Goal: Information Seeking & Learning: Learn about a topic

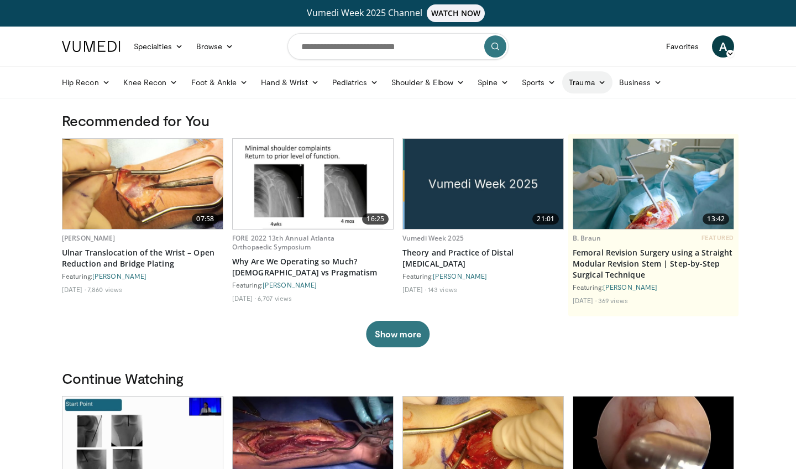
click at [578, 78] on link "Trauma" at bounding box center [587, 82] width 50 height 22
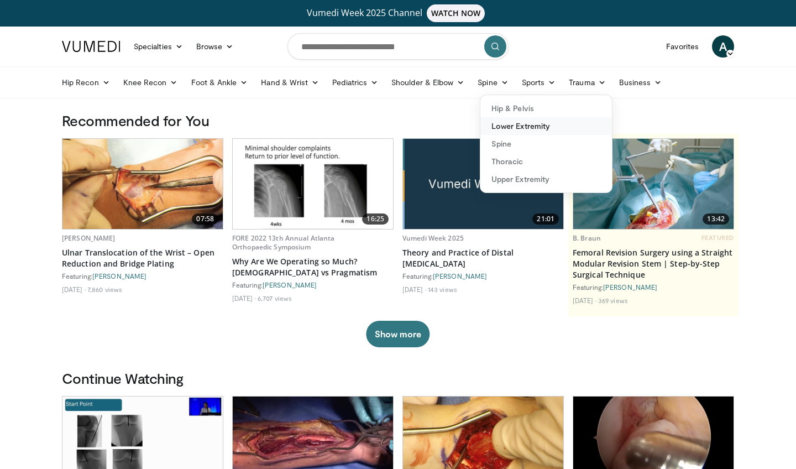
click at [551, 124] on link "Lower Extremity" at bounding box center [546, 126] width 132 height 18
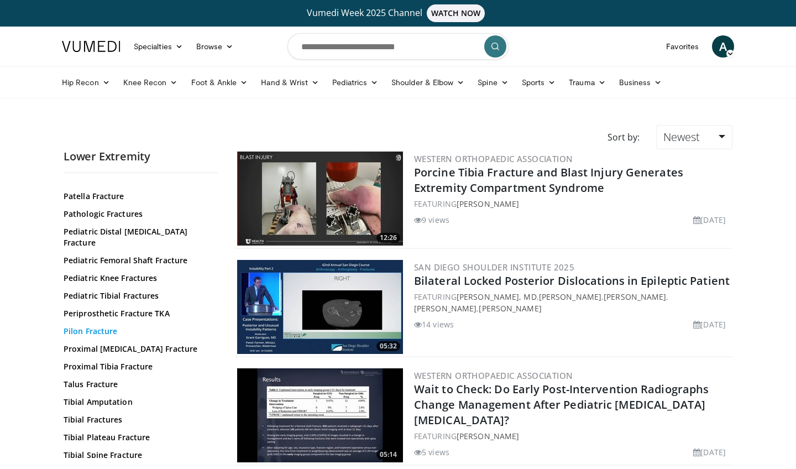
scroll to position [359, 0]
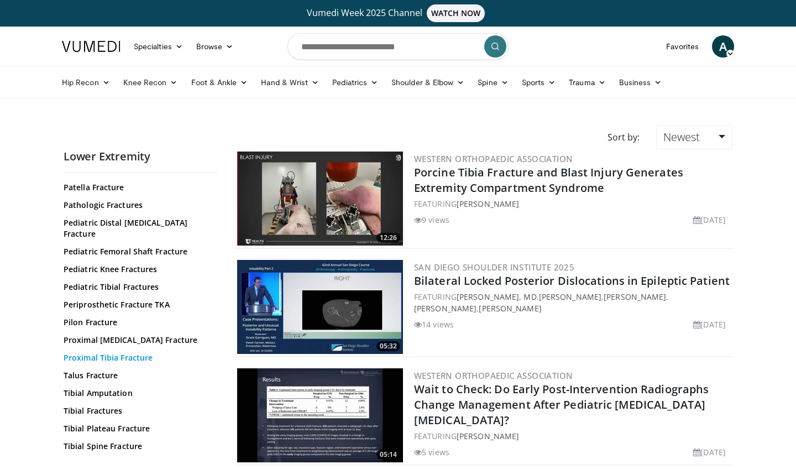
click at [134, 352] on link "Proximal Tibia Fracture" at bounding box center [138, 357] width 149 height 11
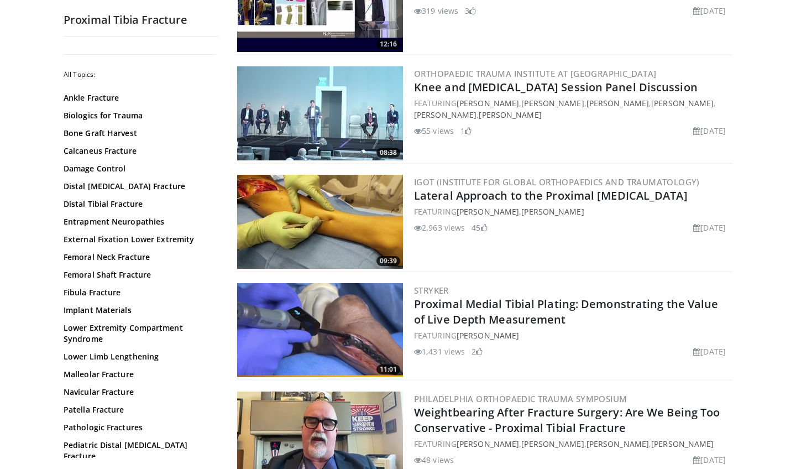
scroll to position [955, 0]
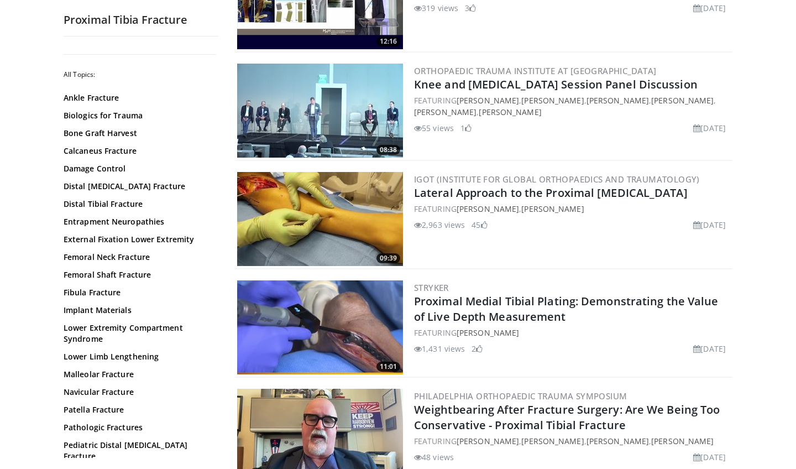
click at [340, 316] on img at bounding box center [320, 327] width 166 height 94
click at [316, 214] on img at bounding box center [320, 219] width 166 height 94
click at [472, 190] on link "Lateral Approach to the Proximal [MEDICAL_DATA]" at bounding box center [551, 192] width 274 height 15
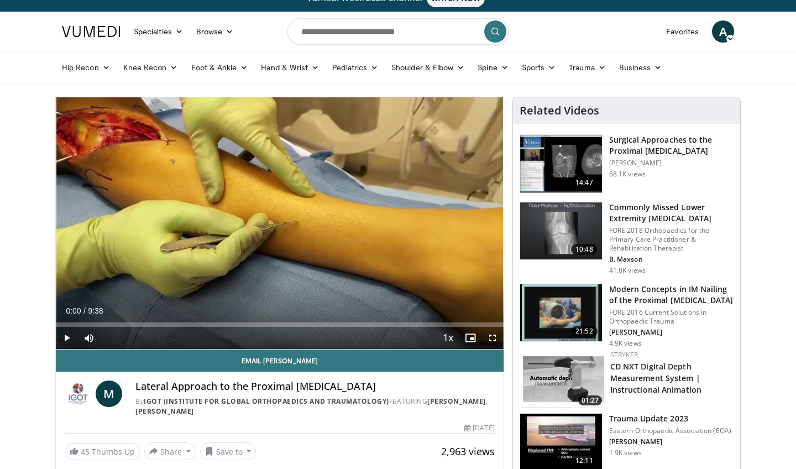
click at [491, 337] on span "Video Player" at bounding box center [492, 338] width 22 height 22
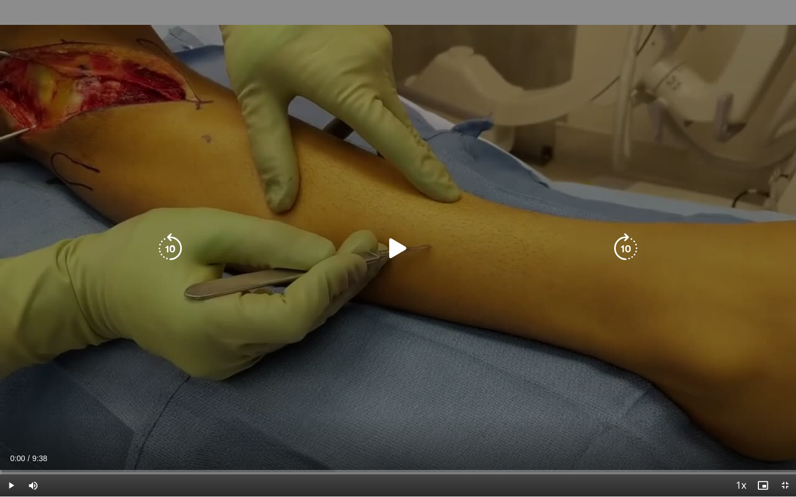
click at [395, 251] on icon "Video Player" at bounding box center [397, 248] width 31 height 31
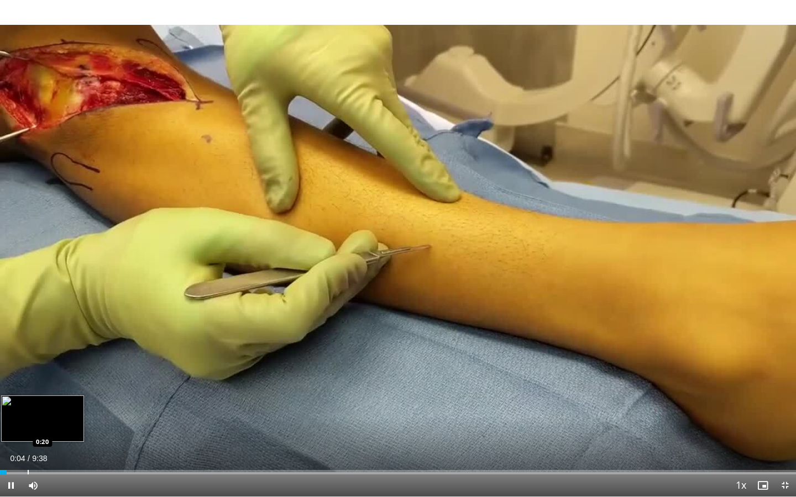
click at [28, 468] on div "Loaded : 0.18% 0:04 0:20" at bounding box center [398, 469] width 796 height 11
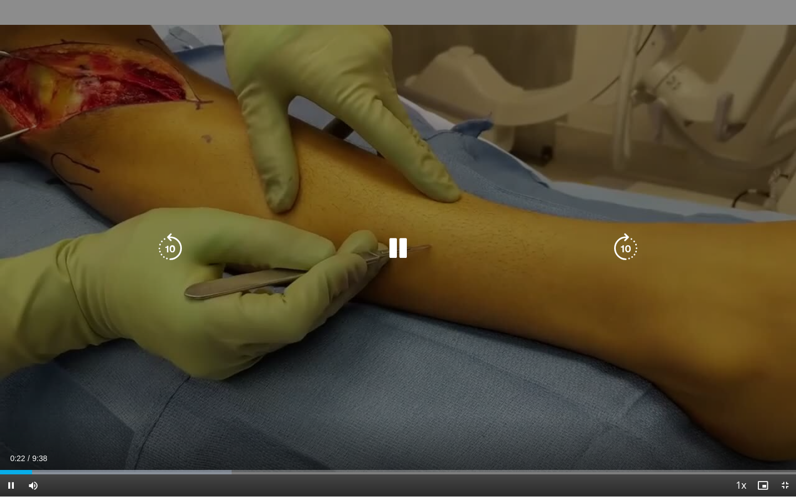
click at [440, 370] on div "10 seconds Tap to unmute" at bounding box center [398, 248] width 796 height 497
click at [399, 256] on icon "Video Player" at bounding box center [397, 248] width 31 height 31
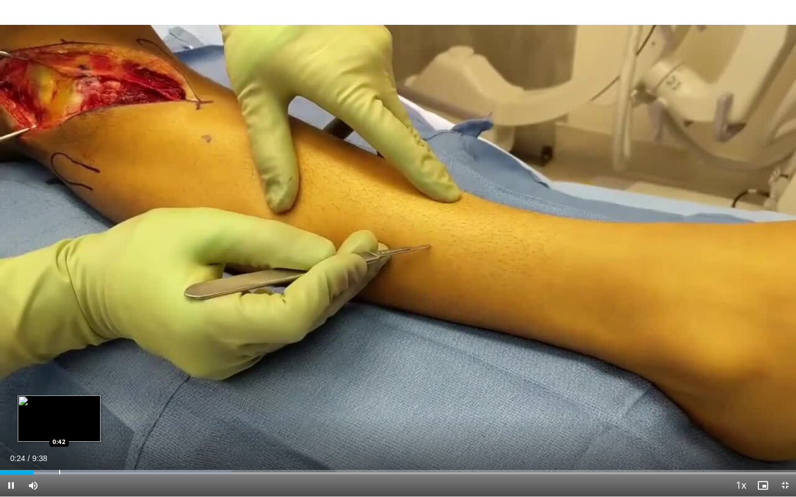
click at [59, 468] on div "Loaded : 29.09% 0:24 0:42" at bounding box center [398, 469] width 796 height 11
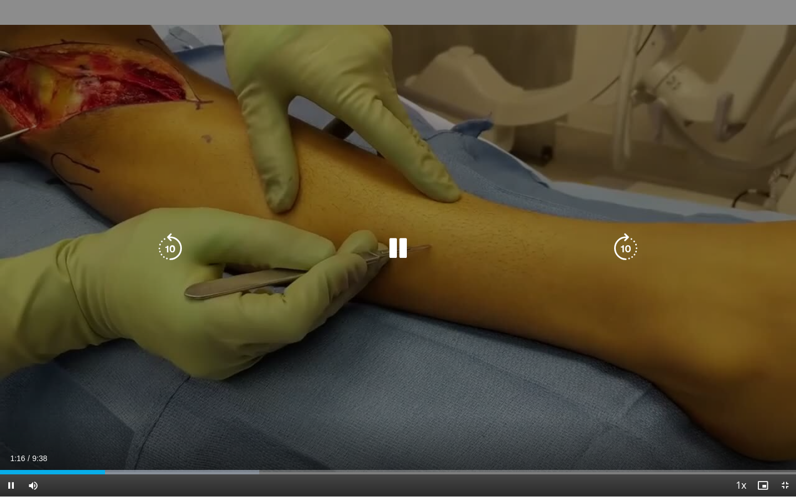
click at [397, 263] on icon "Video Player" at bounding box center [397, 248] width 31 height 31
click at [386, 247] on icon "Video Player" at bounding box center [397, 248] width 31 height 31
click at [397, 244] on icon "Video Player" at bounding box center [397, 248] width 31 height 31
click at [401, 237] on icon "Video Player" at bounding box center [397, 248] width 31 height 31
click at [397, 247] on icon "Video Player" at bounding box center [397, 248] width 31 height 31
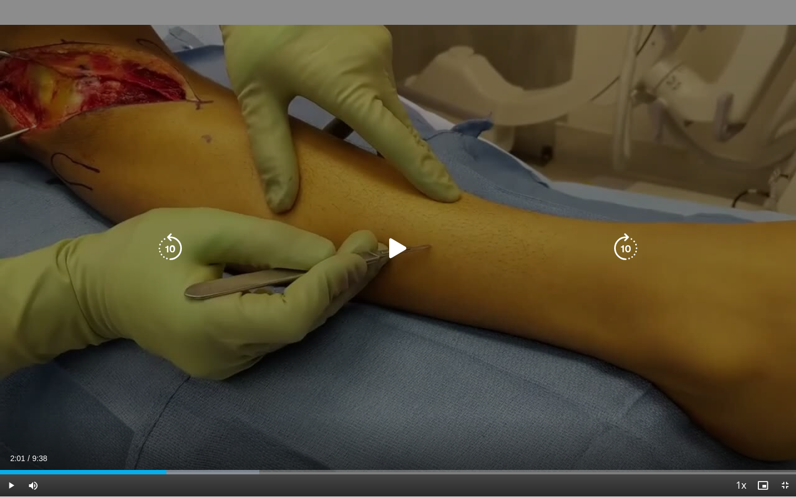
click at [397, 243] on icon "Video Player" at bounding box center [397, 248] width 31 height 31
click at [390, 249] on icon "Video Player" at bounding box center [397, 248] width 31 height 31
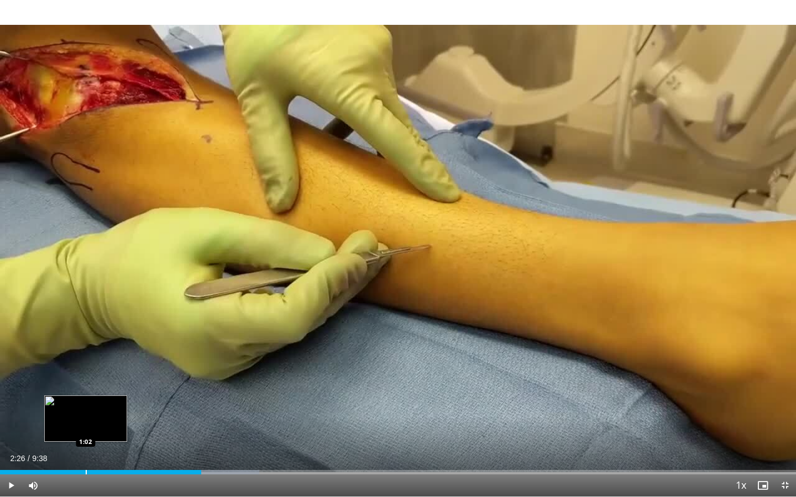
click at [85, 468] on div "Loaded : 32.57% 2:26 1:02" at bounding box center [398, 469] width 796 height 11
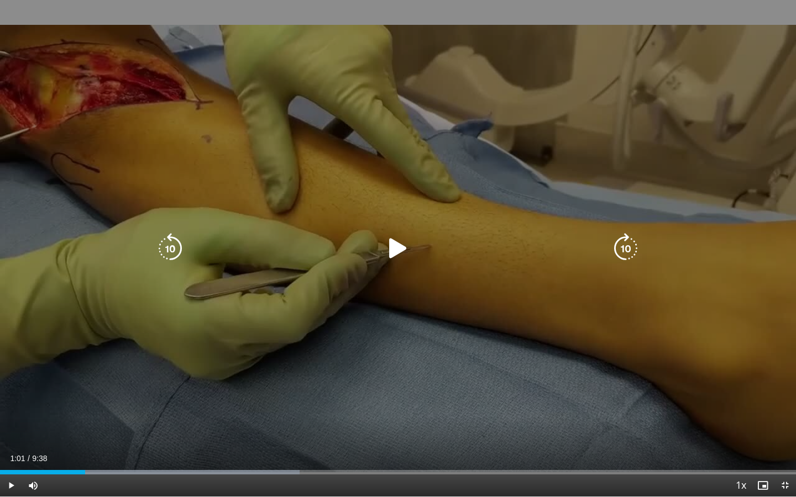
click at [391, 245] on icon "Video Player" at bounding box center [397, 248] width 31 height 31
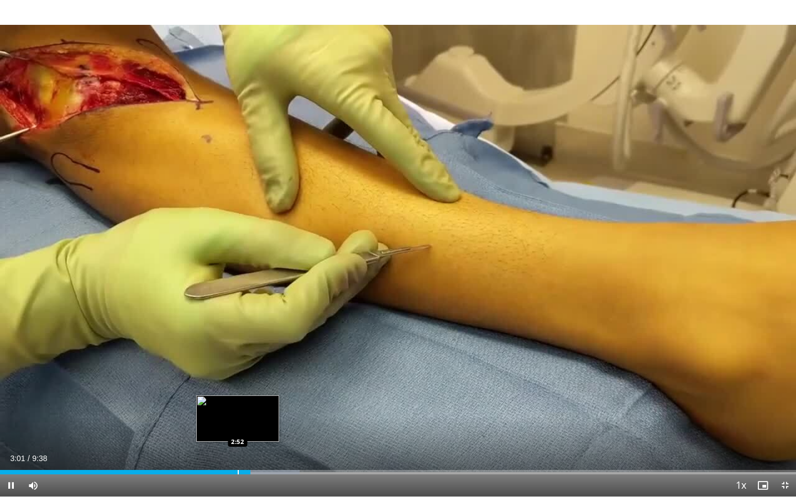
click at [238, 468] on div "Loaded : 37.64% 3:02 2:52" at bounding box center [398, 469] width 796 height 11
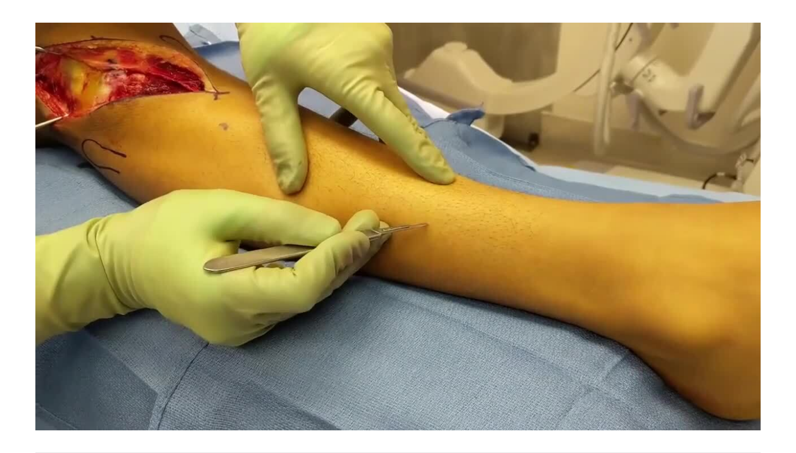
scroll to position [15, 0]
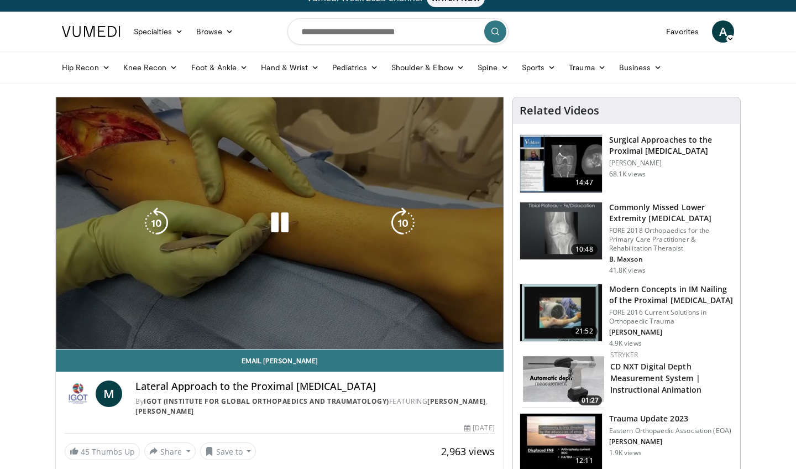
click at [340, 230] on div "Video Player" at bounding box center [279, 223] width 269 height 22
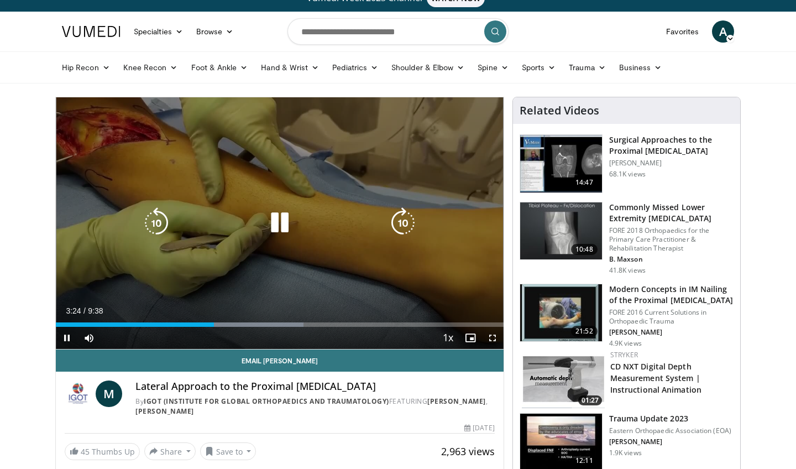
click at [279, 226] on icon "Video Player" at bounding box center [279, 222] width 31 height 31
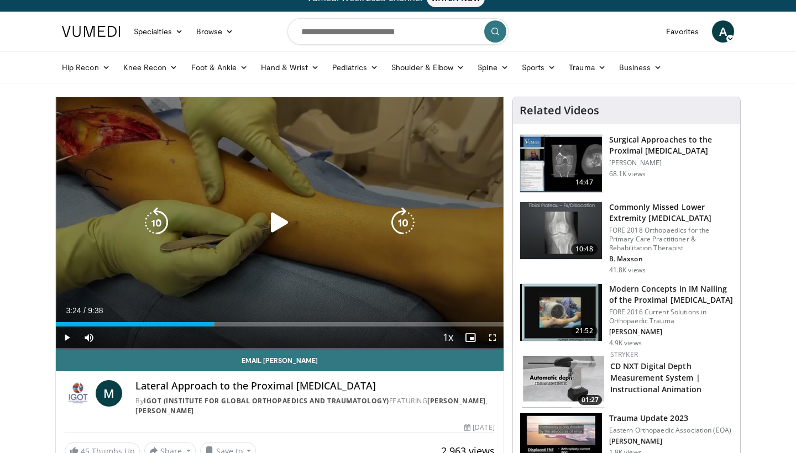
click at [286, 218] on icon "Video Player" at bounding box center [279, 222] width 31 height 31
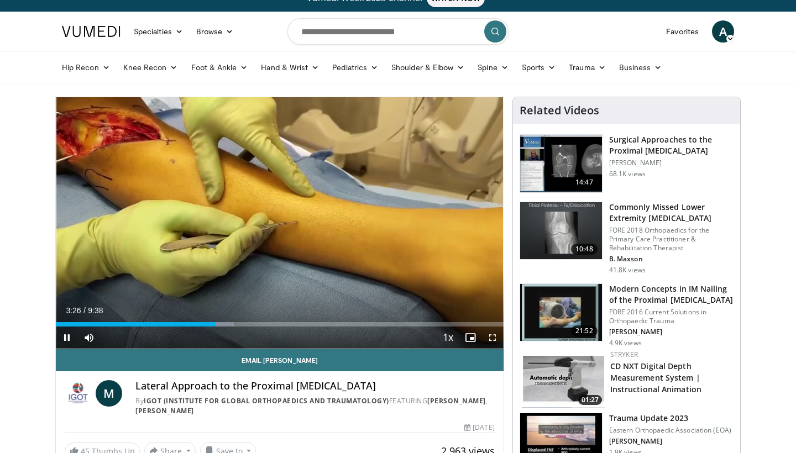
click at [490, 343] on span "Video Player" at bounding box center [492, 338] width 22 height 22
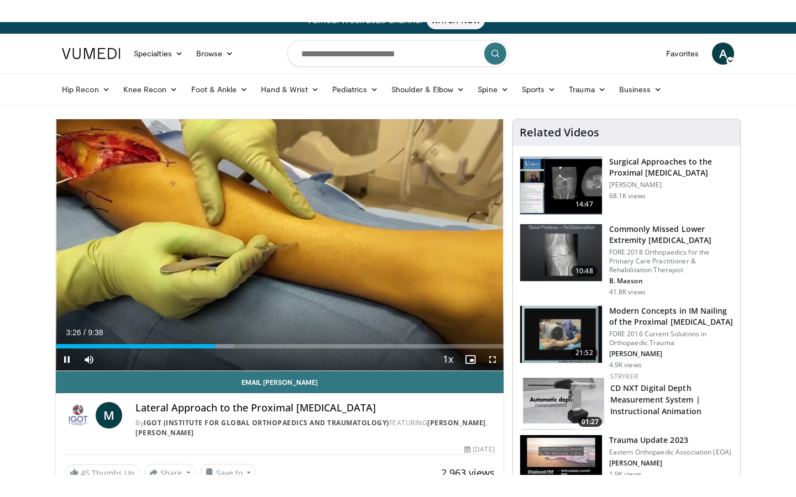
scroll to position [0, 0]
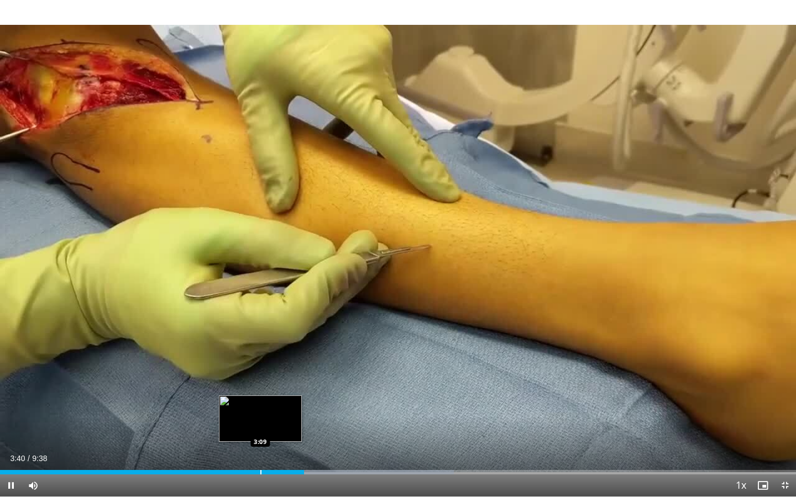
click at [260, 468] on div "Loaded : 57.03% 3:41 3:09" at bounding box center [398, 469] width 796 height 11
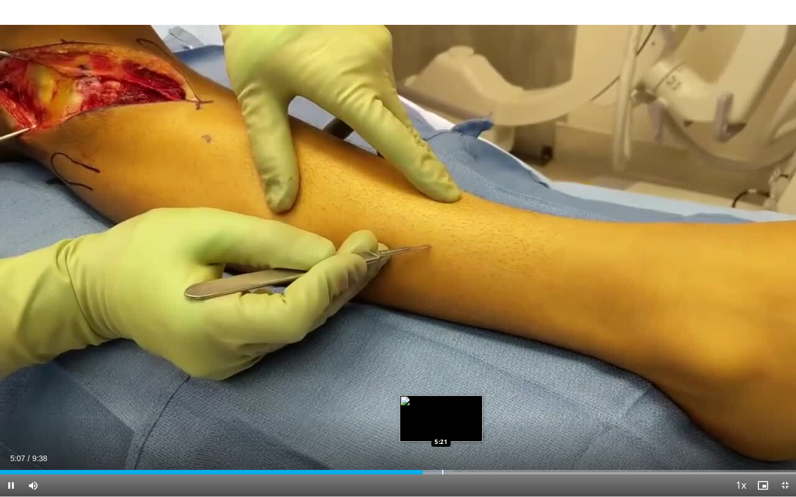
click at [440, 467] on div "Loaded : 57.03% 5:07 5:21" at bounding box center [398, 469] width 796 height 11
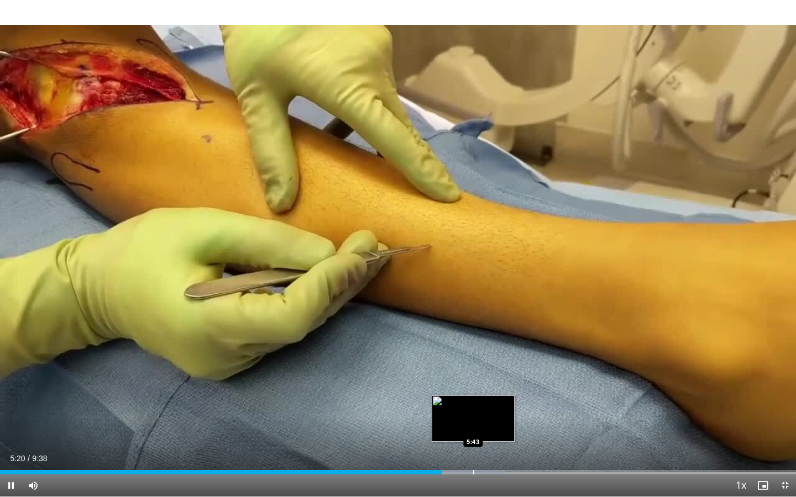
click at [474, 468] on div "Loaded : 63.42% 5:20 5:43" at bounding box center [398, 469] width 796 height 11
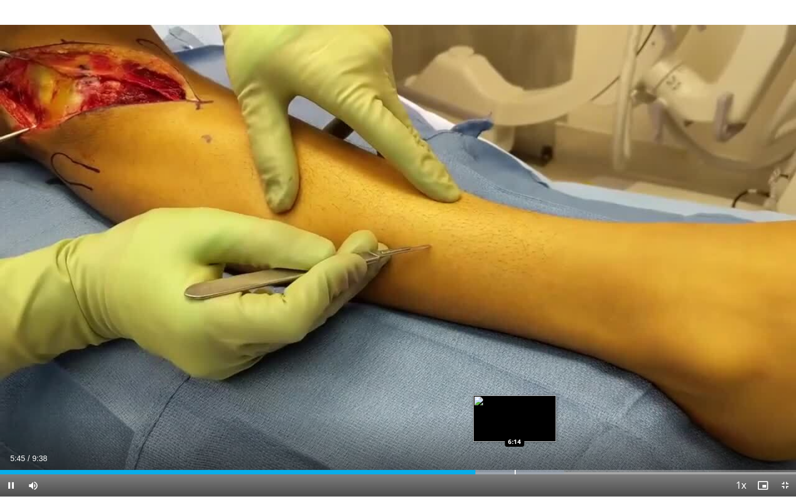
click at [516, 468] on div "Loaded : 70.86% 5:45 6:14" at bounding box center [398, 469] width 796 height 11
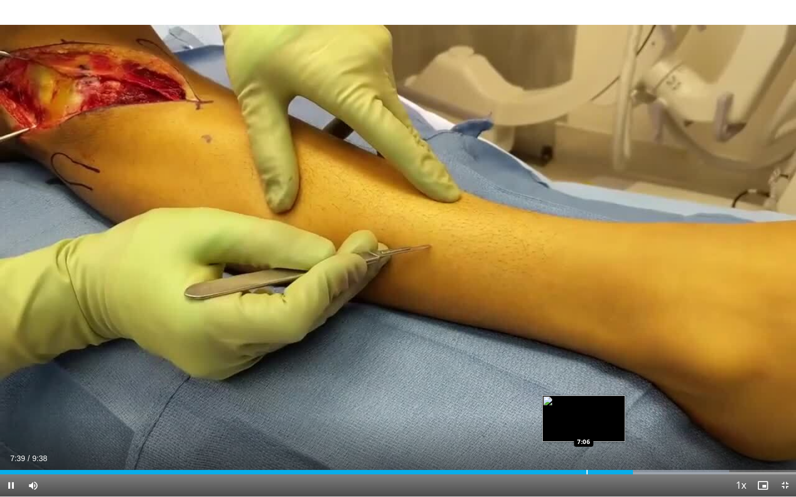
click at [580, 468] on div "Loaded : 91.60% 7:39 7:06" at bounding box center [398, 469] width 796 height 11
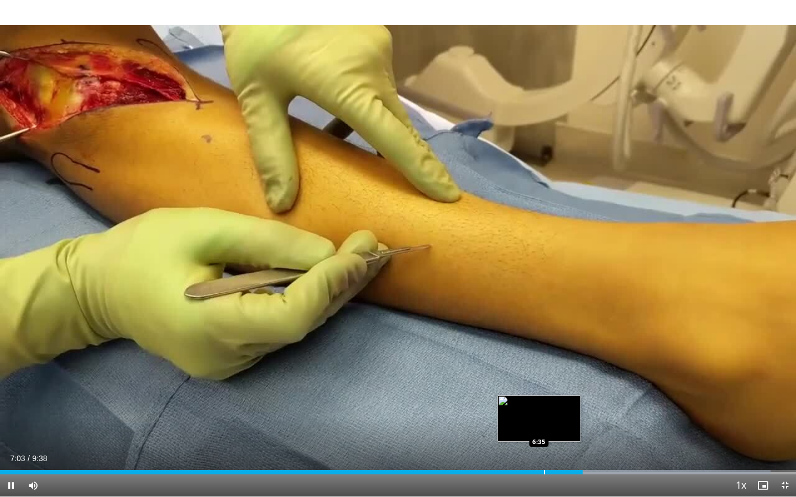
click at [537, 468] on div "Loaded : 96.78% 7:03 6:35" at bounding box center [398, 469] width 796 height 11
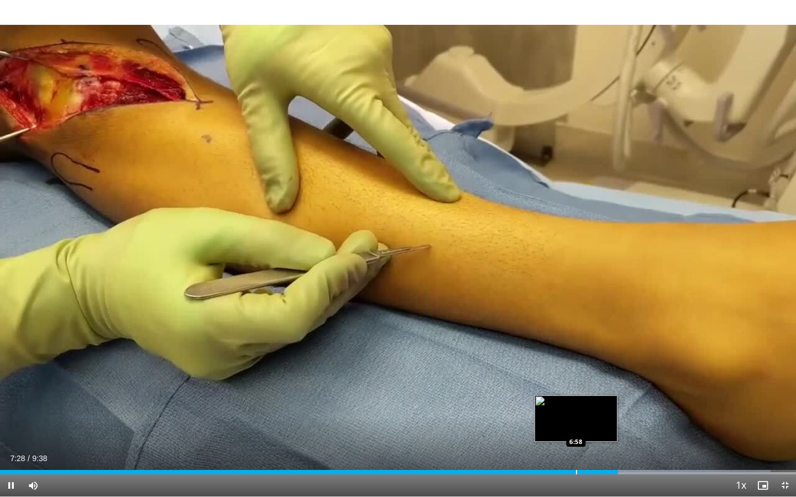
click at [576, 467] on div "Loaded : 96.78% 7:28 6:58" at bounding box center [398, 469] width 796 height 11
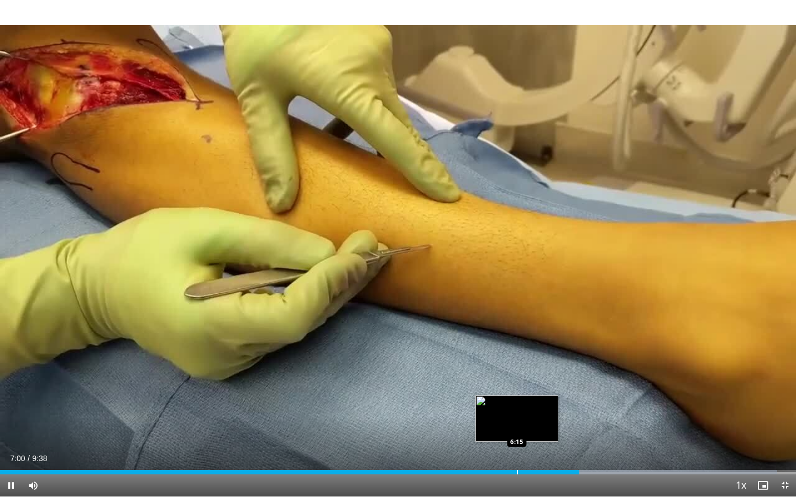
click at [517, 467] on div "Loaded : 97.65% 7:00 6:15" at bounding box center [398, 469] width 796 height 11
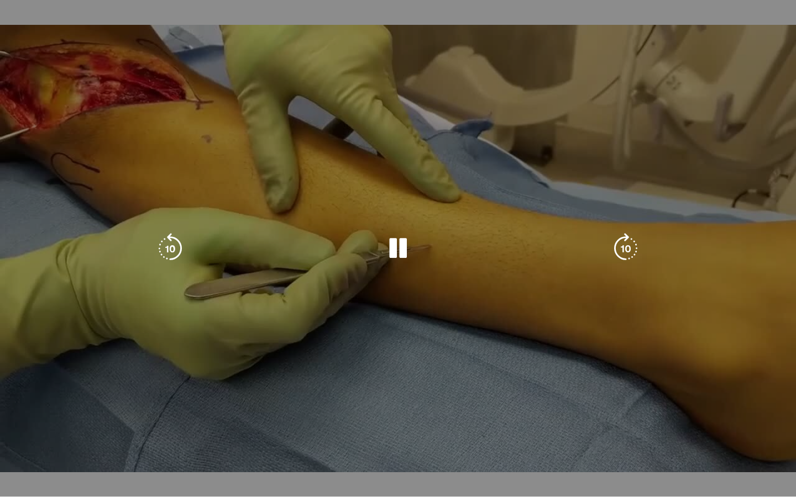
click at [513, 372] on div "10 seconds Tap to unmute" at bounding box center [398, 248] width 796 height 497
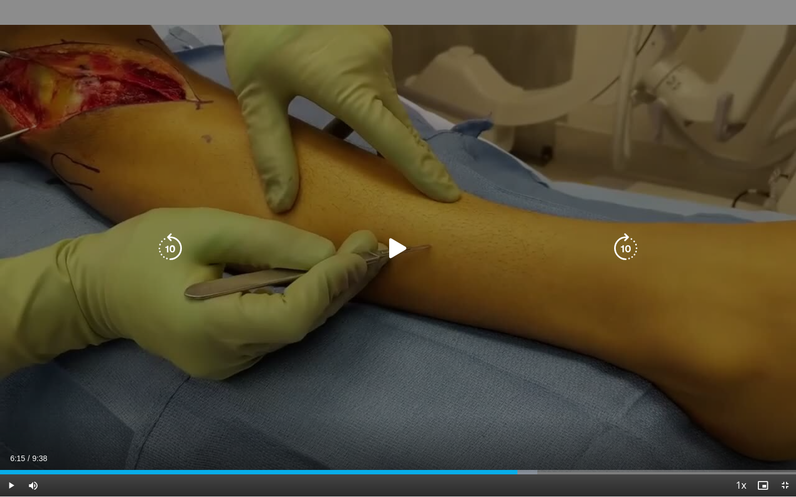
click at [513, 372] on div "10 seconds Tap to unmute" at bounding box center [398, 248] width 796 height 497
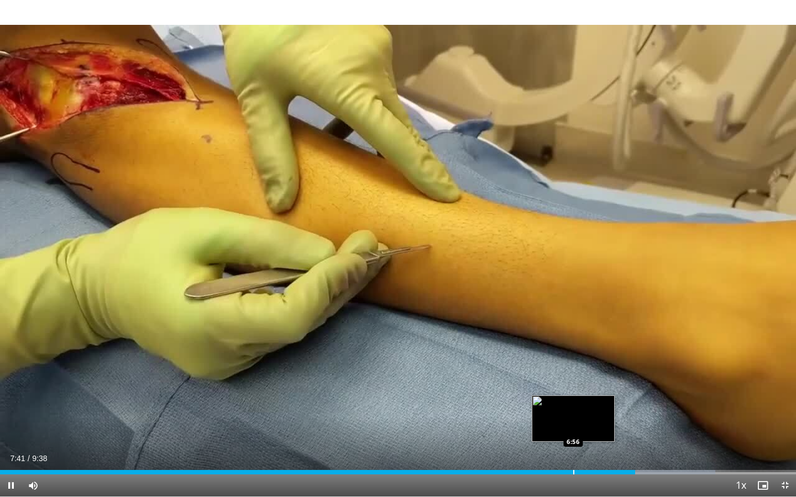
click at [573, 468] on div "Loaded : 89.87% 7:41 6:56" at bounding box center [398, 469] width 796 height 11
click at [576, 468] on div "7:34" at bounding box center [312, 472] width 625 height 4
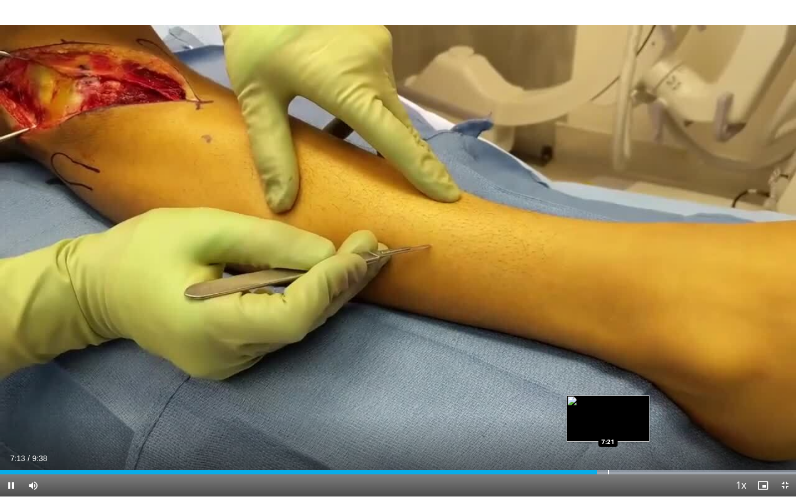
click at [610, 468] on div "Loaded : 99.99% 7:13 7:21" at bounding box center [398, 469] width 796 height 11
click at [632, 468] on div "Loaded : 99.99% 7:24 7:39" at bounding box center [398, 469] width 796 height 11
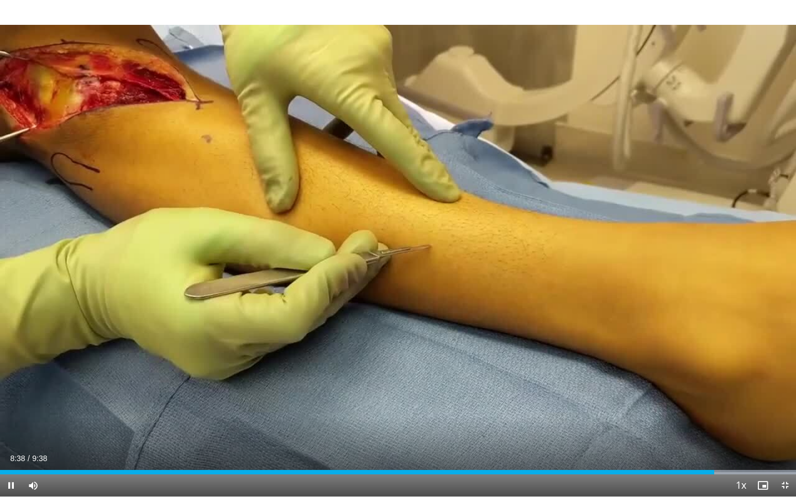
click at [783, 468] on span "Video Player" at bounding box center [785, 486] width 22 height 22
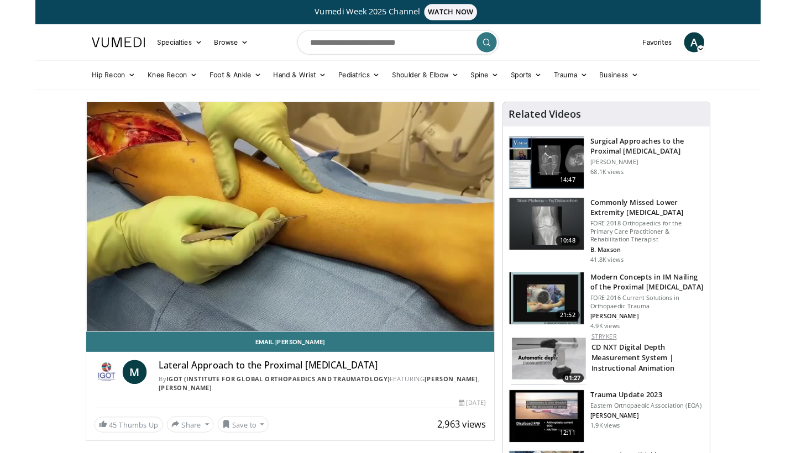
scroll to position [15, 0]
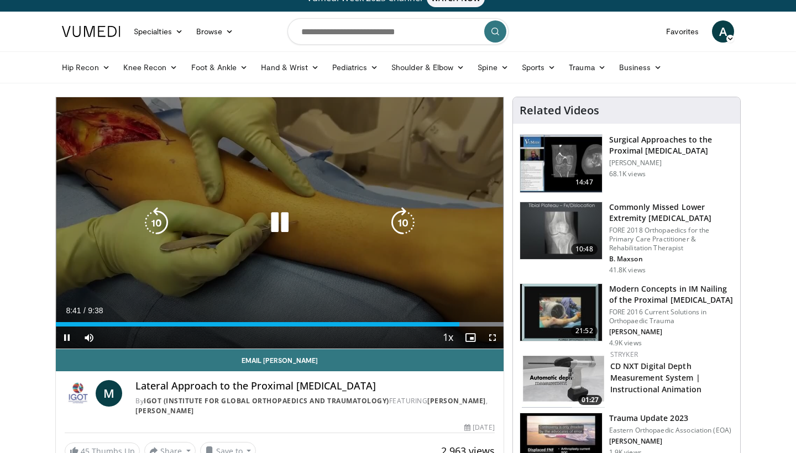
click at [284, 219] on icon "Video Player" at bounding box center [279, 222] width 31 height 31
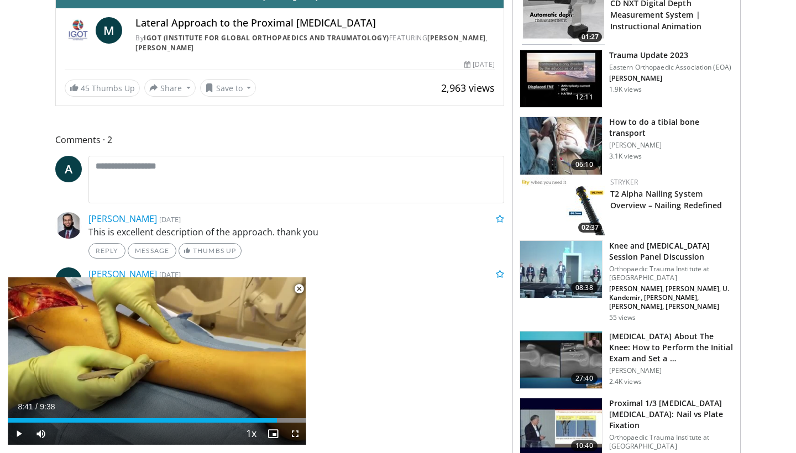
scroll to position [384, 0]
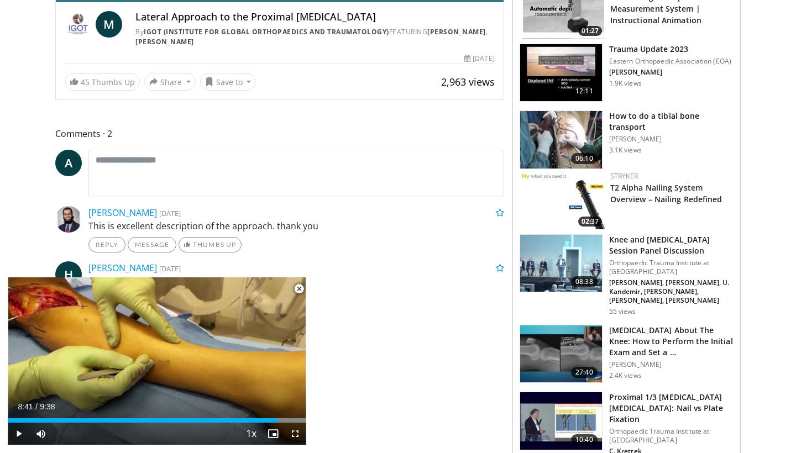
click at [301, 284] on span "Video Player" at bounding box center [299, 289] width 22 height 22
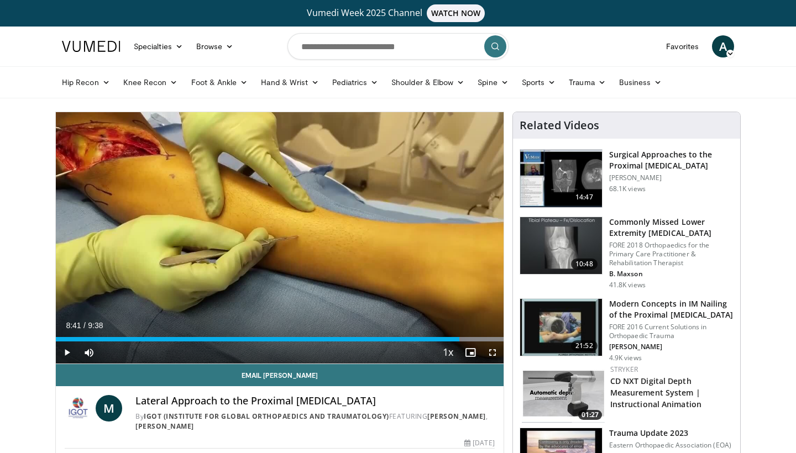
scroll to position [0, 0]
click at [389, 52] on input "Search topics, interventions" at bounding box center [397, 46] width 221 height 27
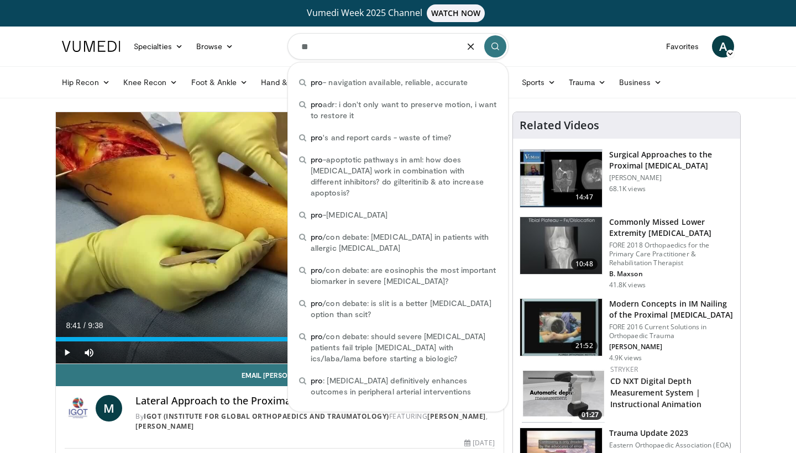
type input "*"
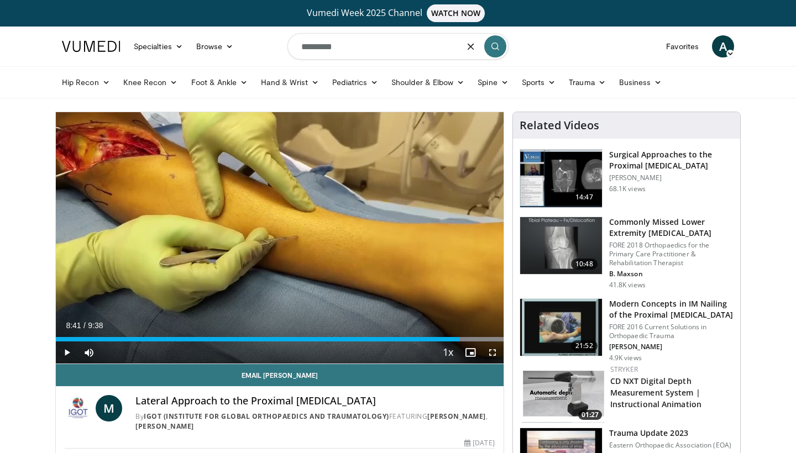
type input "**********"
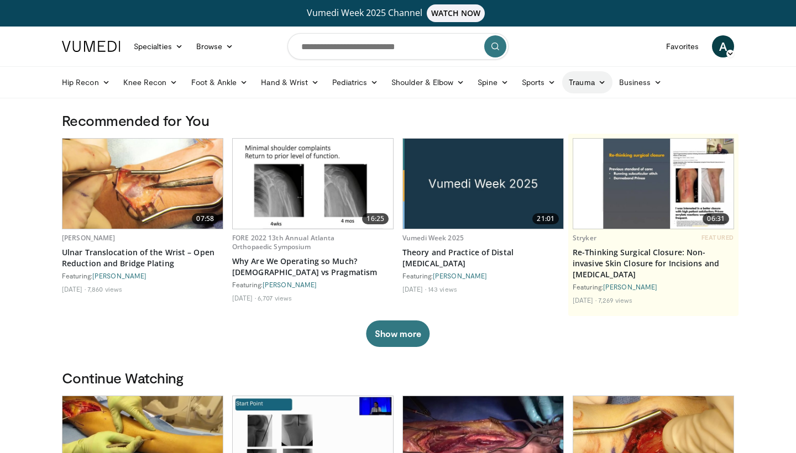
click at [594, 87] on link "Trauma" at bounding box center [587, 82] width 50 height 22
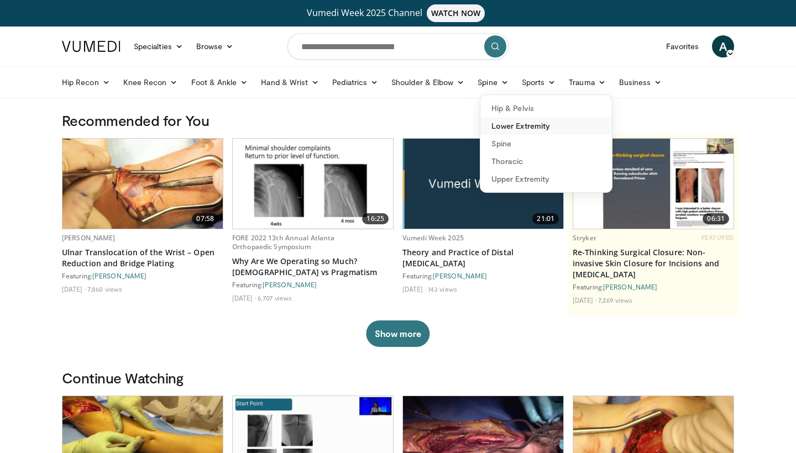
click at [564, 123] on link "Lower Extremity" at bounding box center [546, 126] width 132 height 18
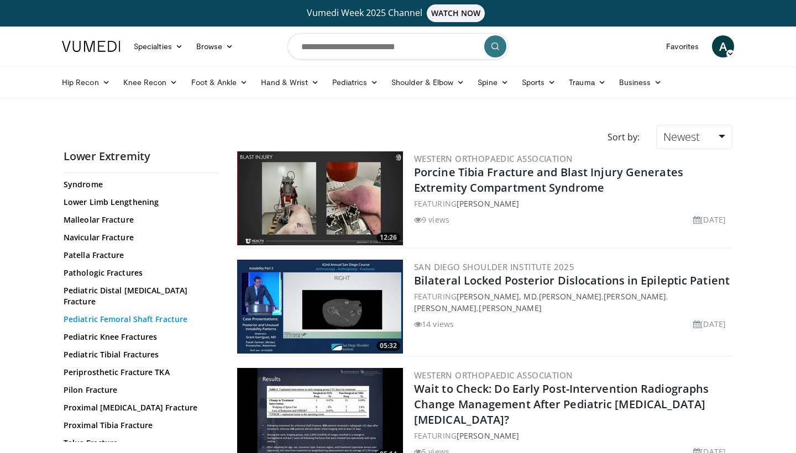
scroll to position [305, 0]
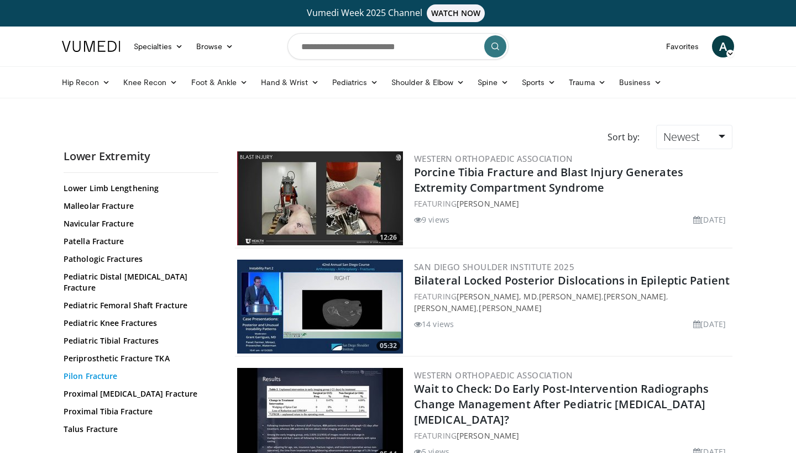
click at [84, 371] on link "Pilon Fracture" at bounding box center [138, 376] width 149 height 11
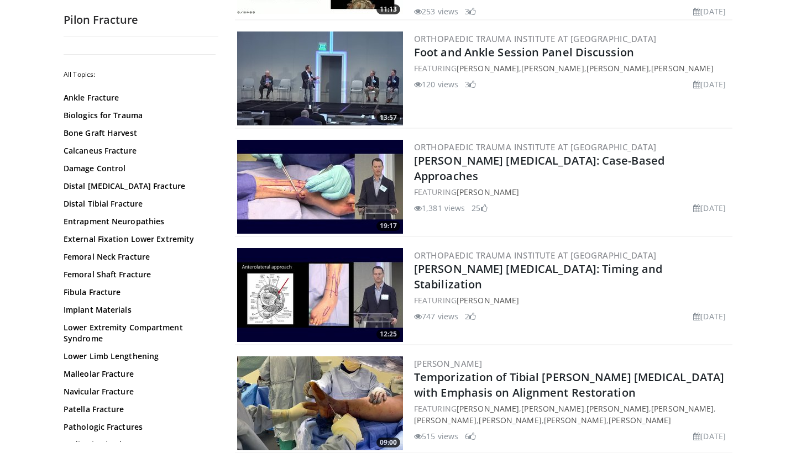
scroll to position [886, 0]
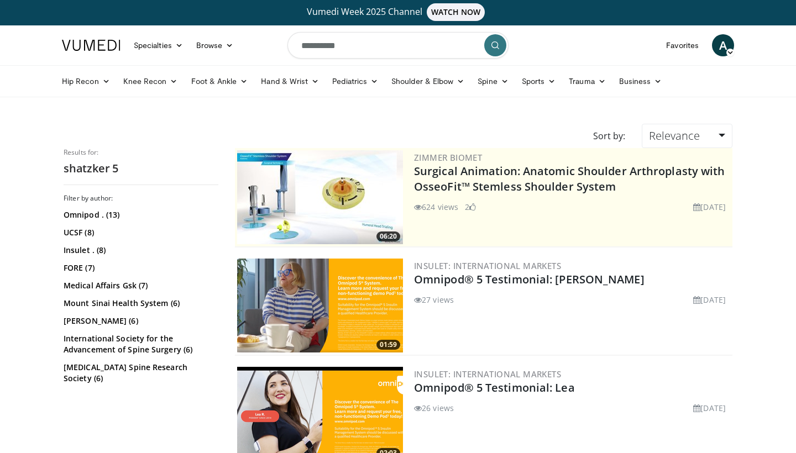
scroll to position [8, 0]
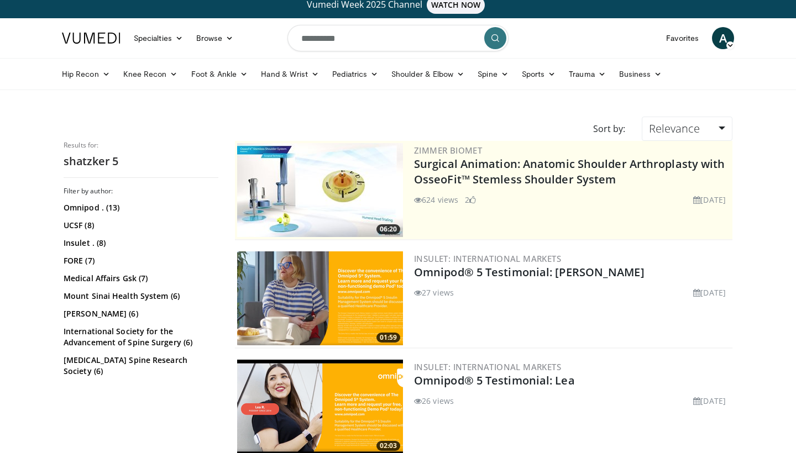
click at [357, 34] on input "**********" at bounding box center [397, 38] width 221 height 27
type input "**********"
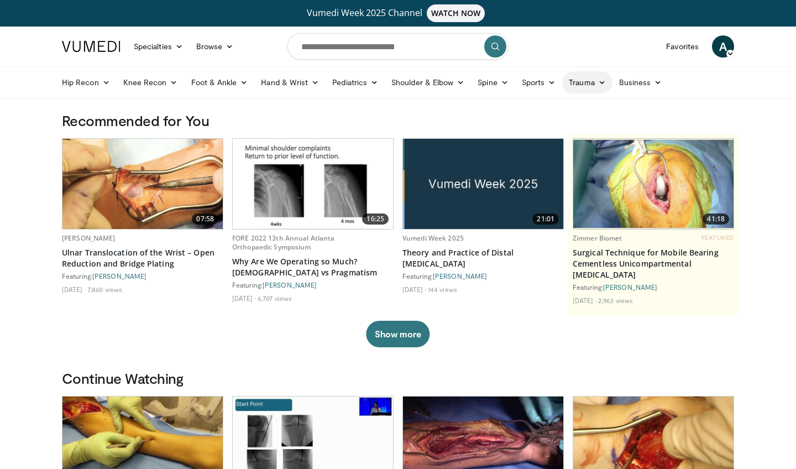
click at [575, 77] on link "Trauma" at bounding box center [587, 82] width 50 height 22
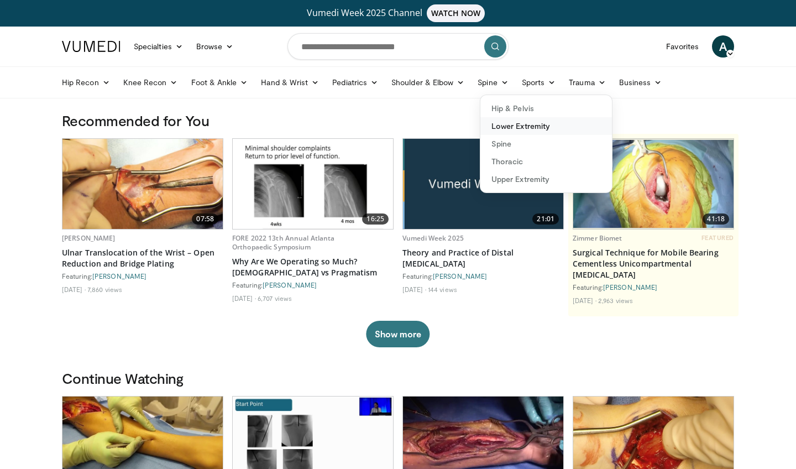
click at [539, 127] on link "Lower Extremity" at bounding box center [546, 126] width 132 height 18
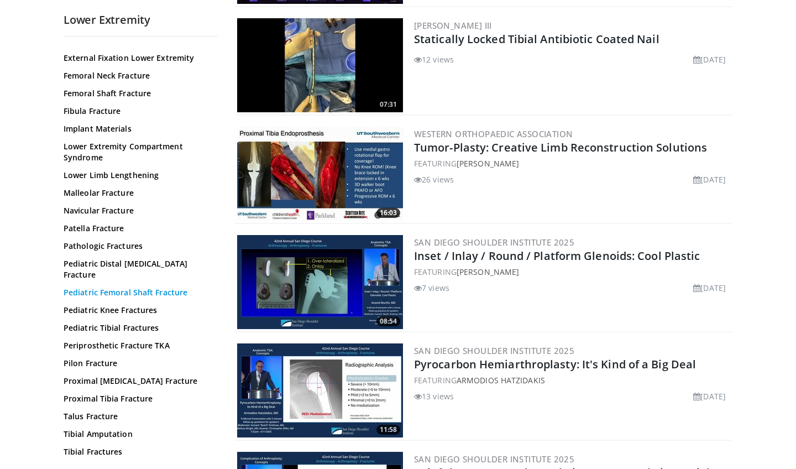
scroll to position [182, 0]
click at [136, 392] on link "Proximal Tibia Fracture" at bounding box center [138, 397] width 149 height 11
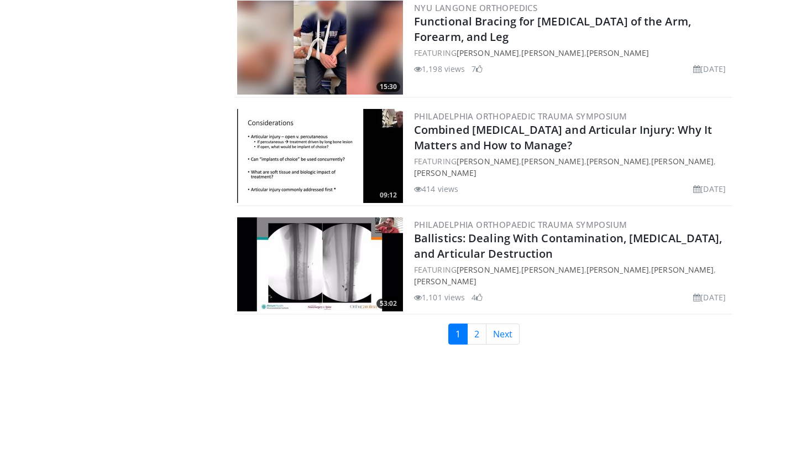
scroll to position [2536, 0]
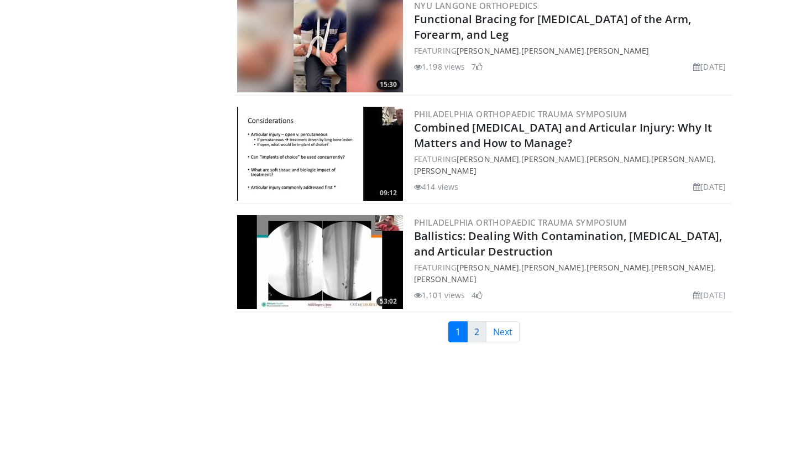
click at [471, 329] on link "2" at bounding box center [476, 331] width 19 height 21
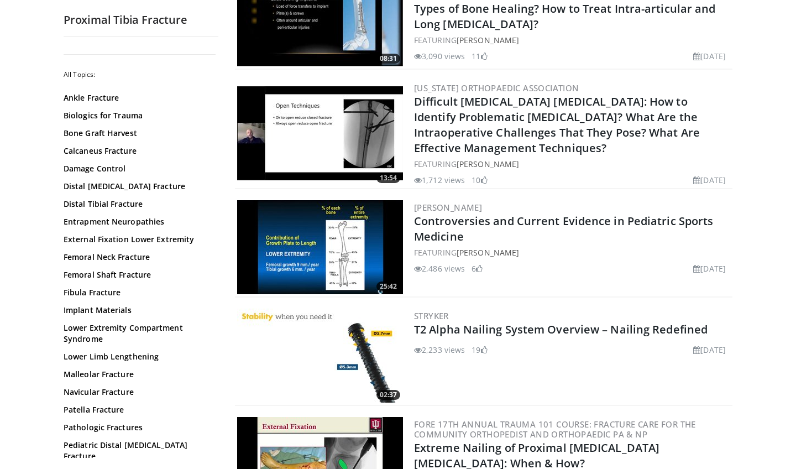
scroll to position [321, 0]
